Goal: Task Accomplishment & Management: Use online tool/utility

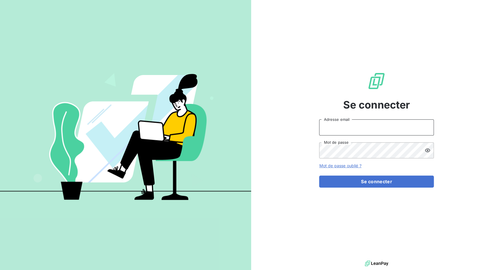
click at [331, 120] on input "Adresse email" at bounding box center [376, 127] width 115 height 16
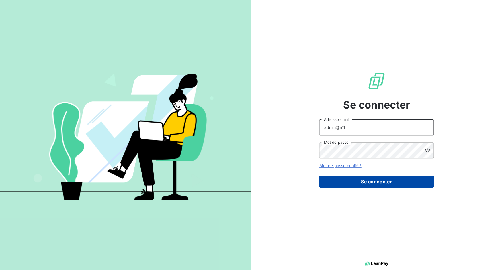
type input "admin@a11"
click at [350, 180] on button "Se connecter" at bounding box center [376, 182] width 115 height 12
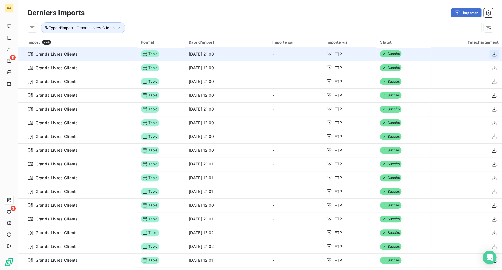
click at [491, 54] on icon "button" at bounding box center [493, 54] width 5 height 5
